Goal: Information Seeking & Learning: Learn about a topic

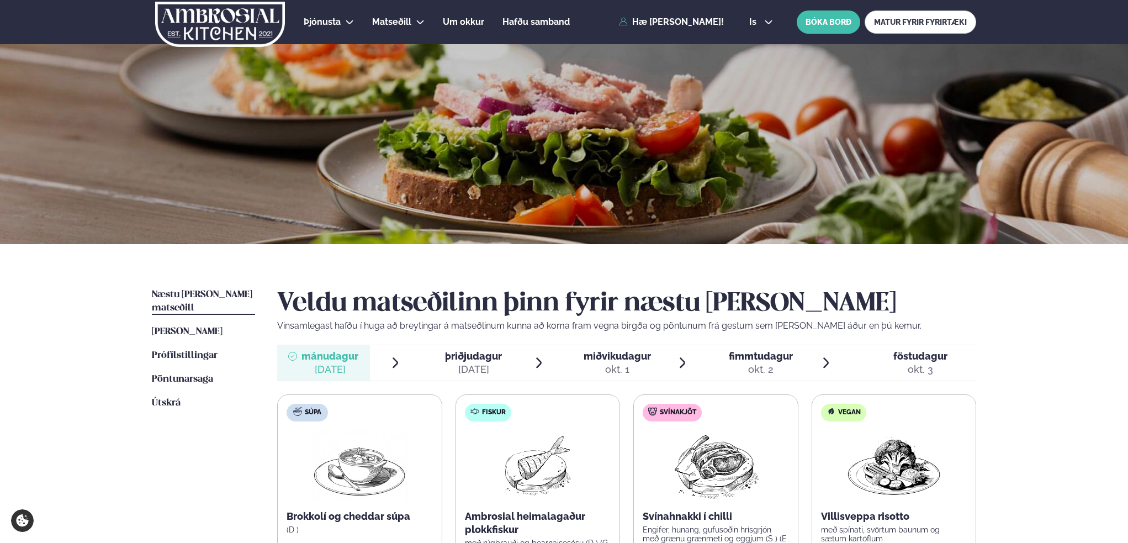
scroll to position [110, 0]
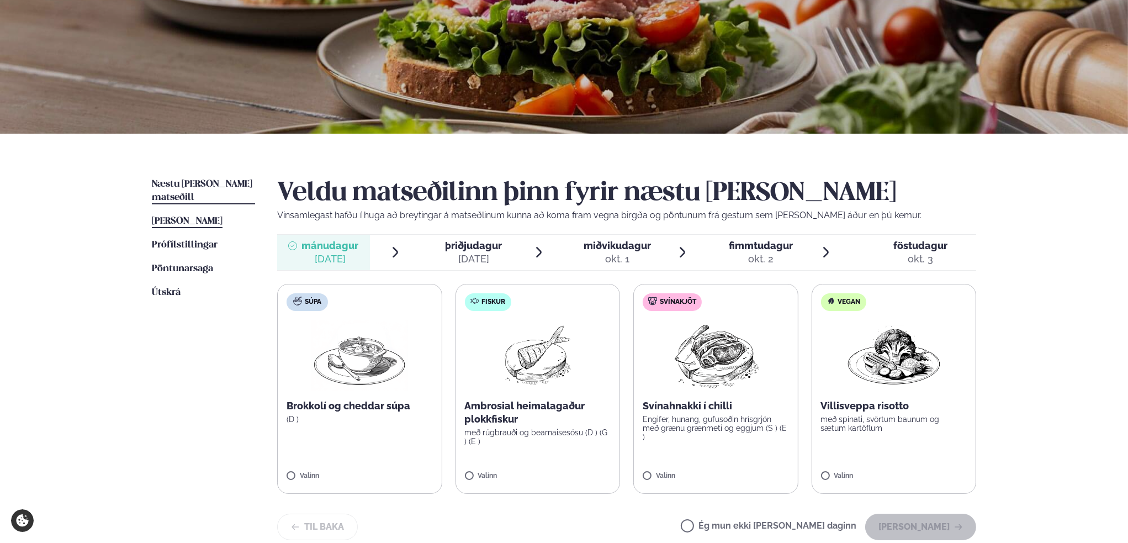
click at [203, 216] on span "[PERSON_NAME]" at bounding box center [187, 220] width 71 height 9
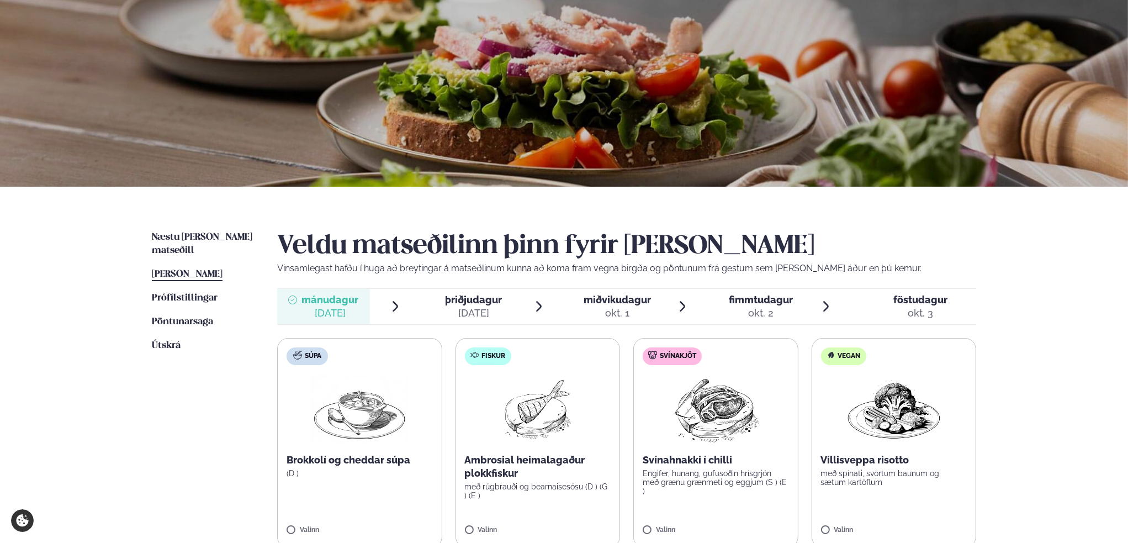
scroll to position [166, 0]
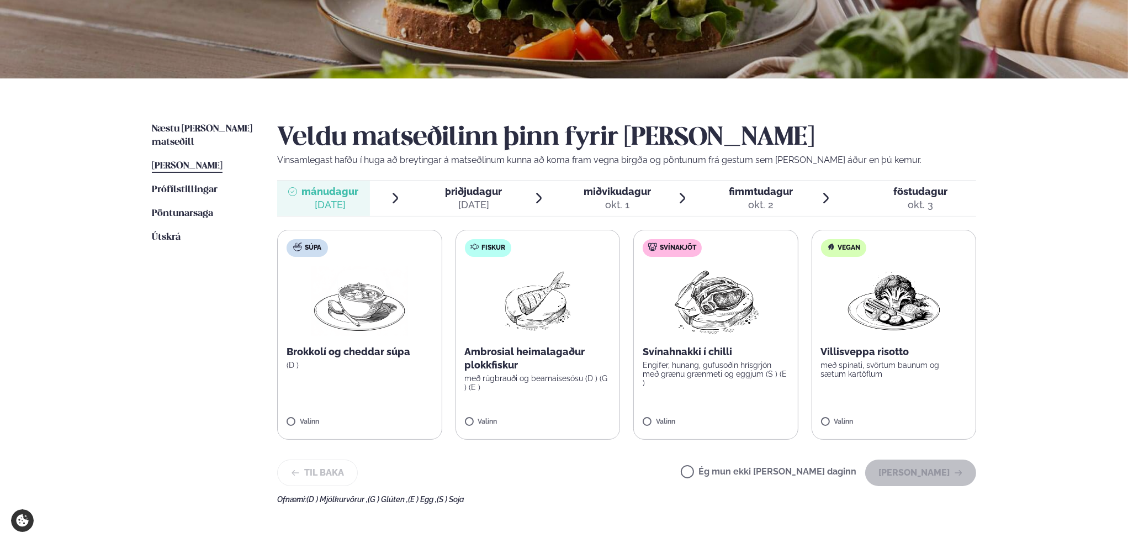
click at [470, 193] on span "þriðjudagur" at bounding box center [473, 192] width 57 height 12
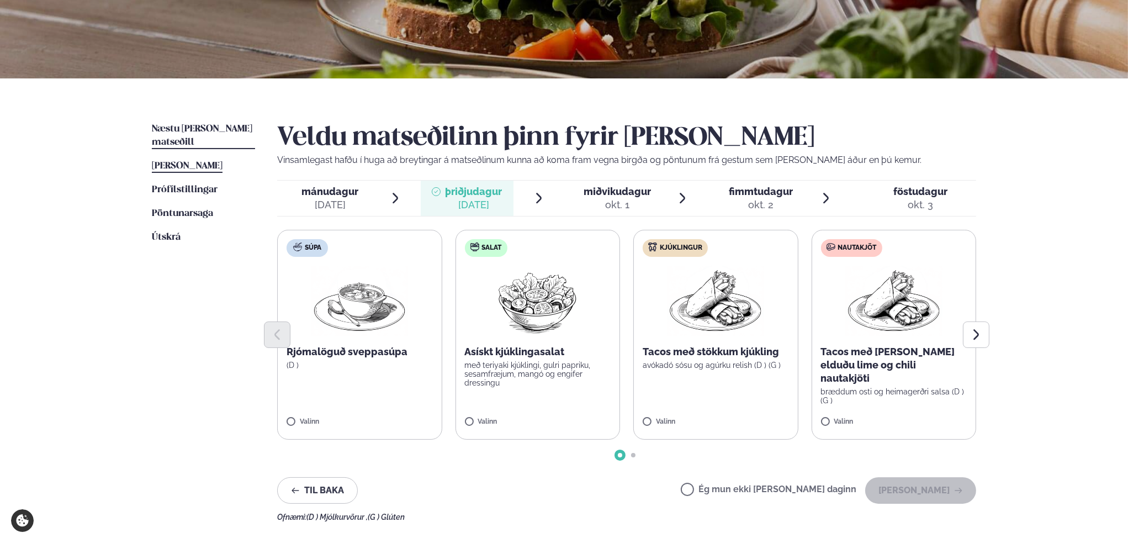
click at [213, 124] on span "Næstu [PERSON_NAME] matseðill" at bounding box center [202, 135] width 100 height 23
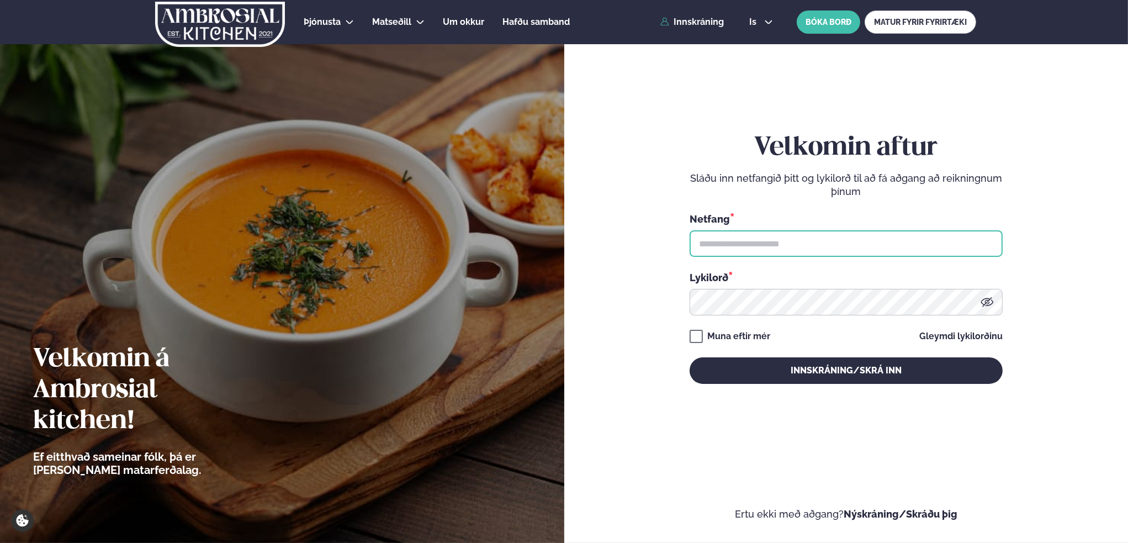
click at [765, 244] on input "text" at bounding box center [846, 243] width 313 height 27
type input "**********"
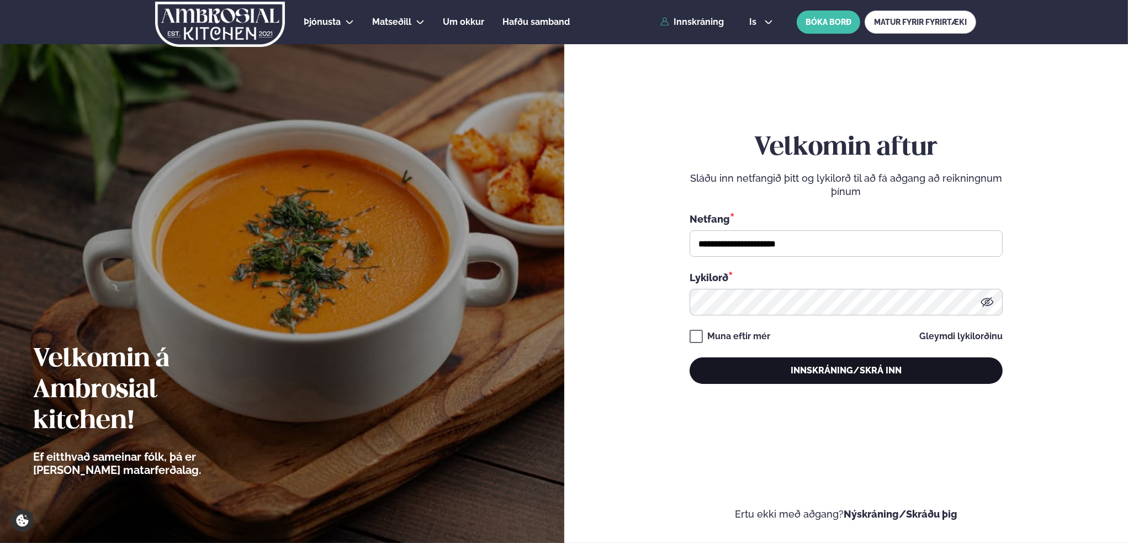
click at [891, 370] on button "Innskráning/Skrá inn" at bounding box center [846, 370] width 313 height 27
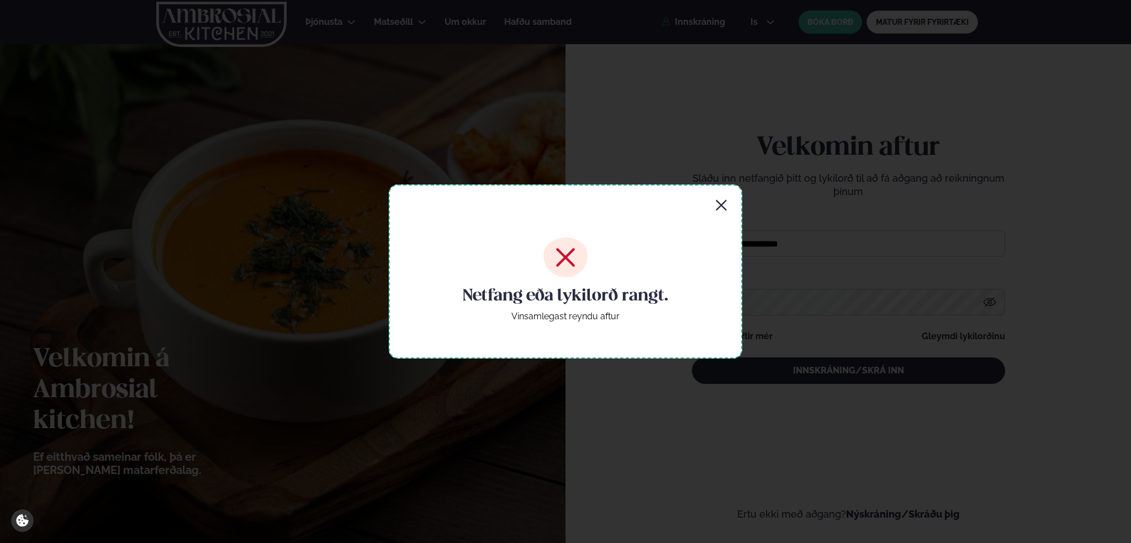
click at [722, 204] on icon "button" at bounding box center [721, 205] width 10 height 10
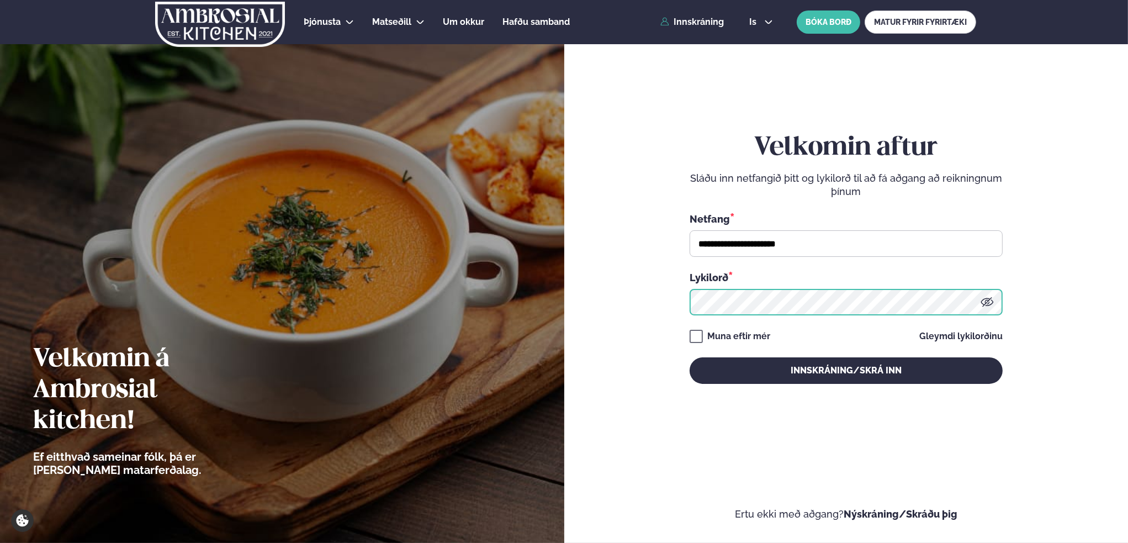
click at [664, 306] on form "**********" at bounding box center [846, 269] width 498 height 502
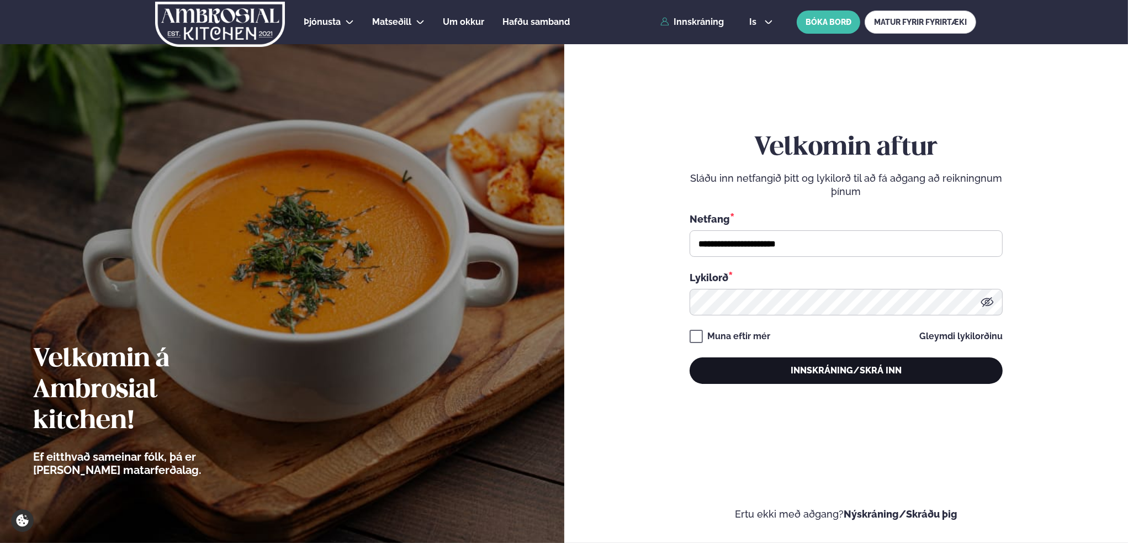
click at [839, 378] on button "Innskráning/Skrá inn" at bounding box center [846, 370] width 313 height 27
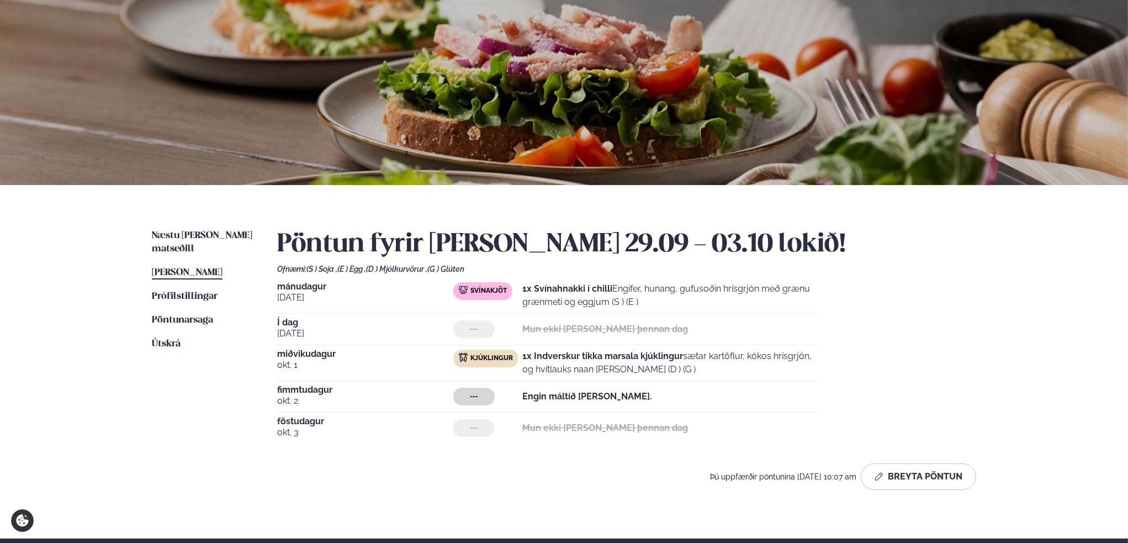
scroll to position [166, 0]
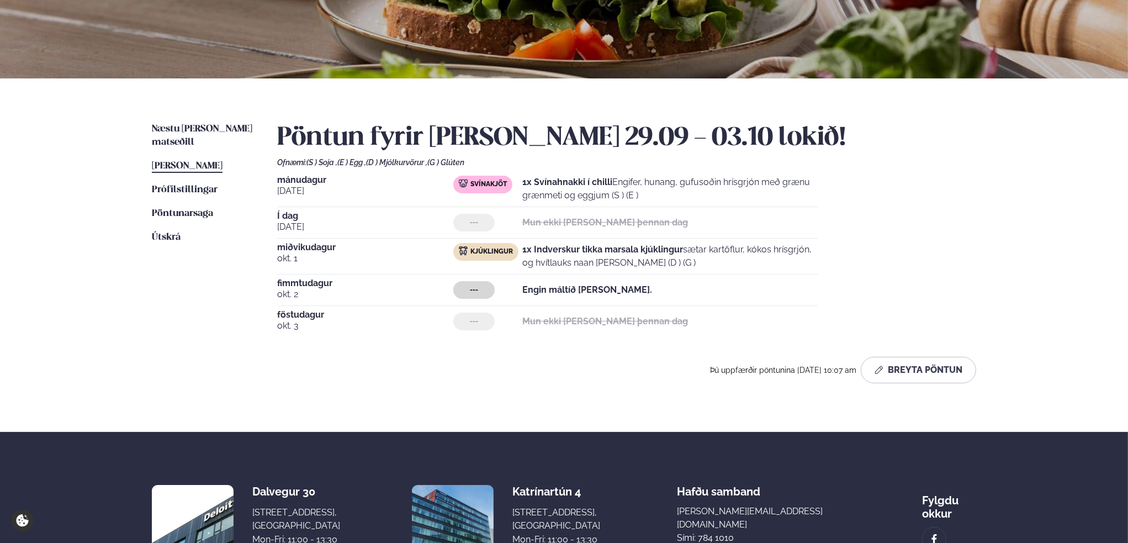
click at [300, 250] on span "miðvikudagur" at bounding box center [365, 247] width 176 height 9
click at [296, 286] on span "fimmtudagur" at bounding box center [365, 283] width 176 height 9
click at [221, 134] on span "Næstu [PERSON_NAME] matseðill" at bounding box center [202, 135] width 100 height 23
